Goal: Task Accomplishment & Management: Manage account settings

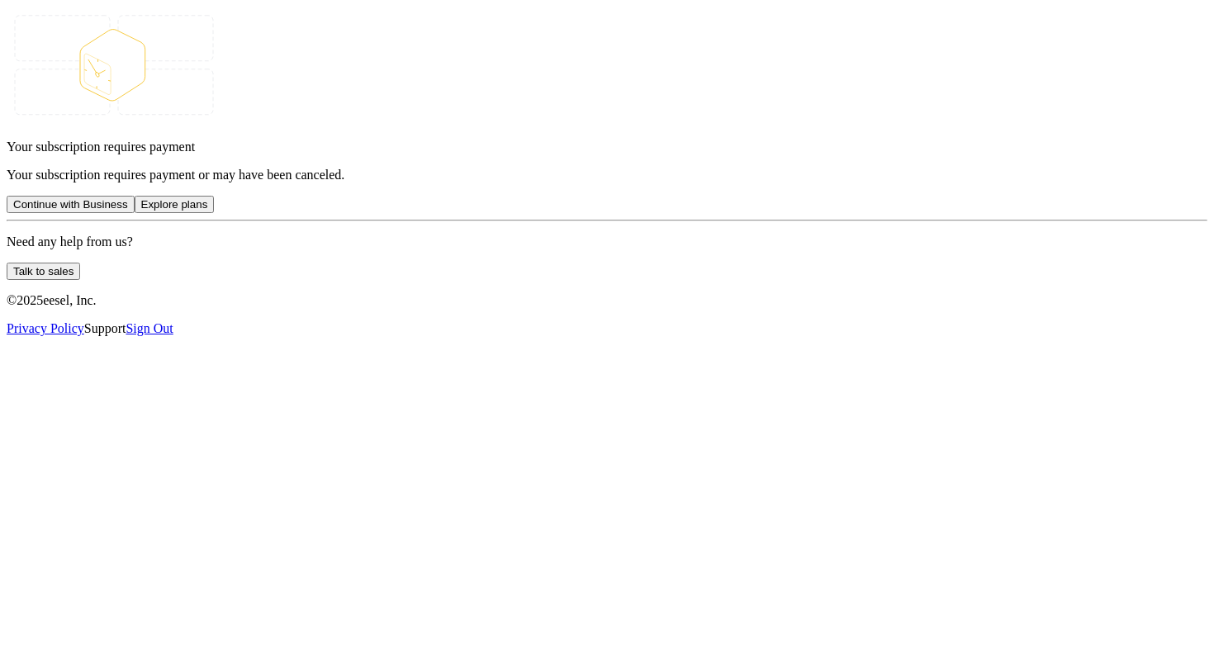
click at [173, 335] on link "Sign Out" at bounding box center [149, 328] width 47 height 14
